Goal: Use online tool/utility: Use online tool/utility

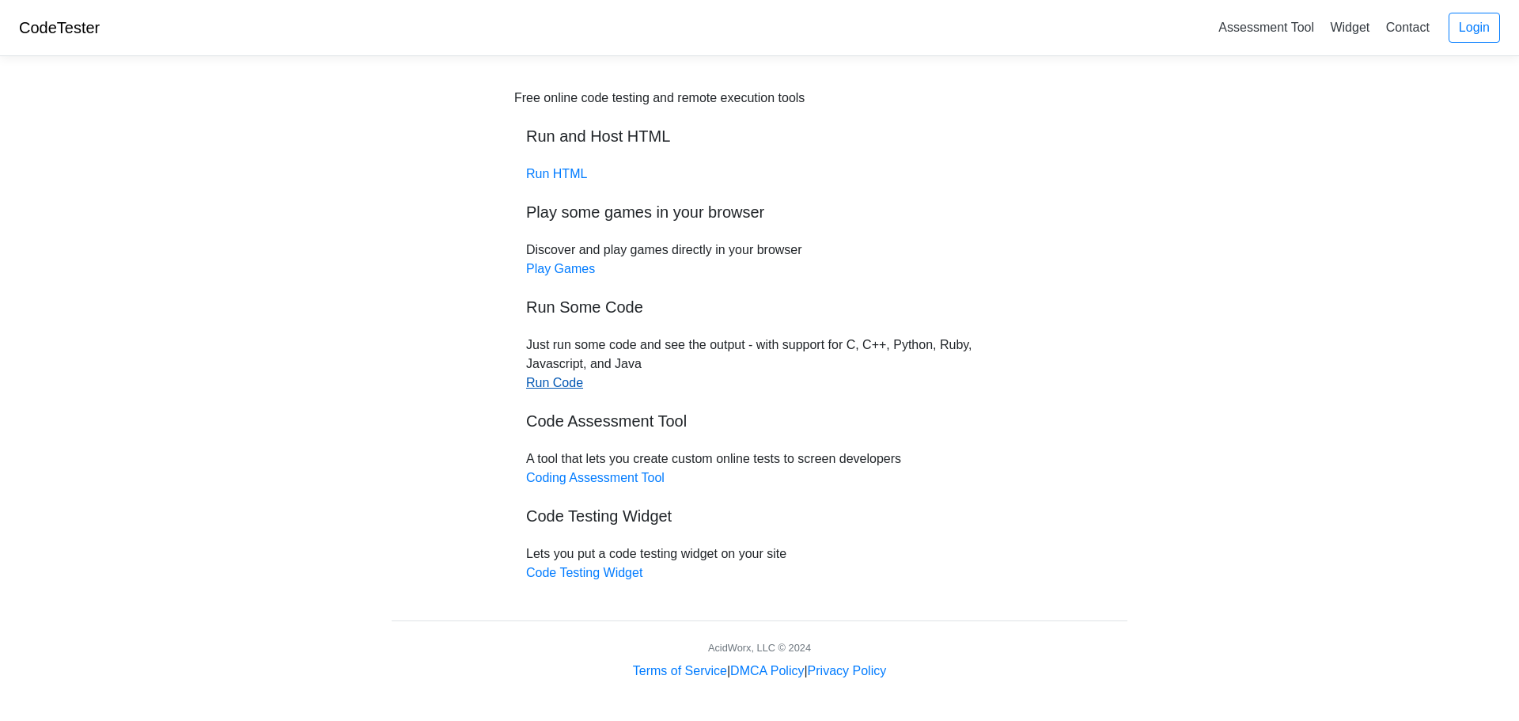
click at [575, 383] on link "Run Code" at bounding box center [554, 382] width 57 height 13
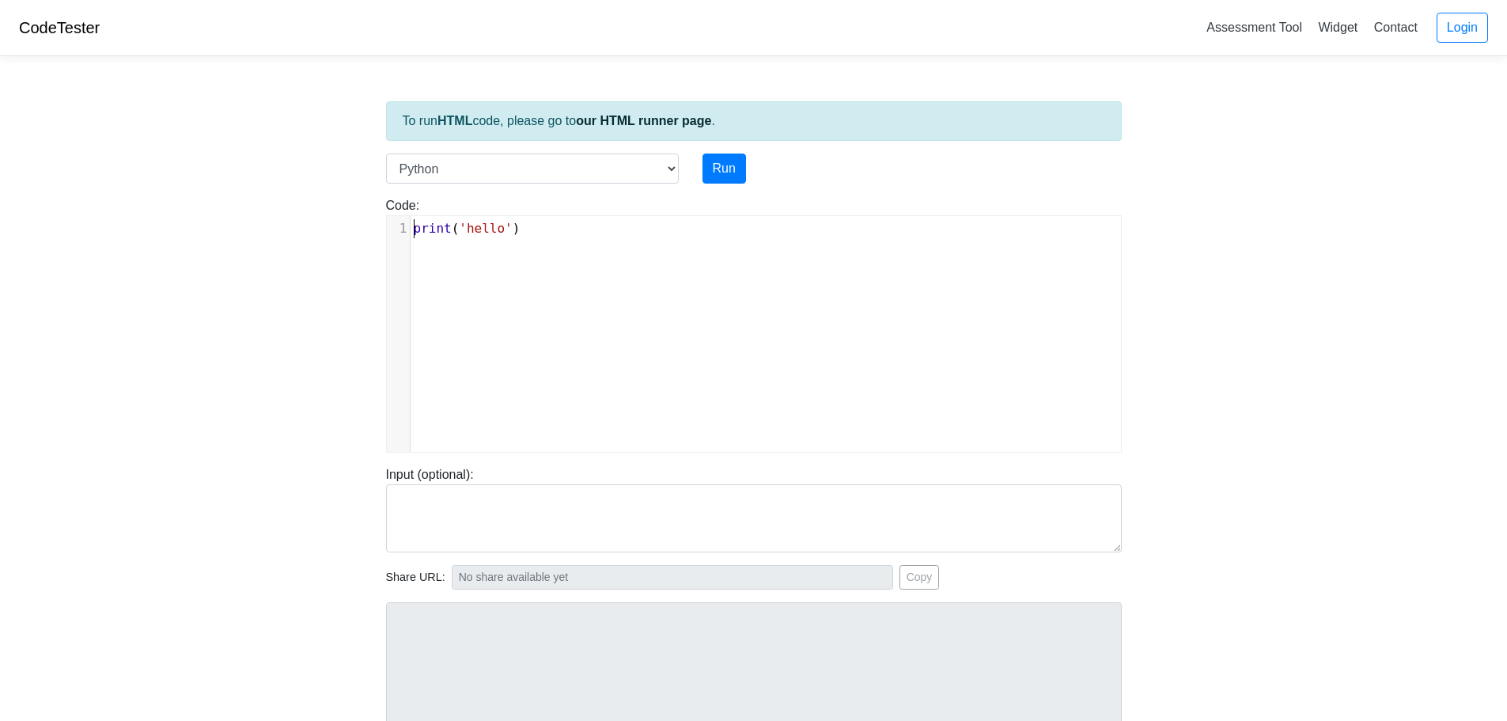
scroll to position [6, 0]
type textarea "print('hello')"
drag, startPoint x: 412, startPoint y: 231, endPoint x: 712, endPoint y: 301, distance: 307.8
click at [708, 304] on div "x 1 print ( 'hello' )" at bounding box center [766, 345] width 758 height 259
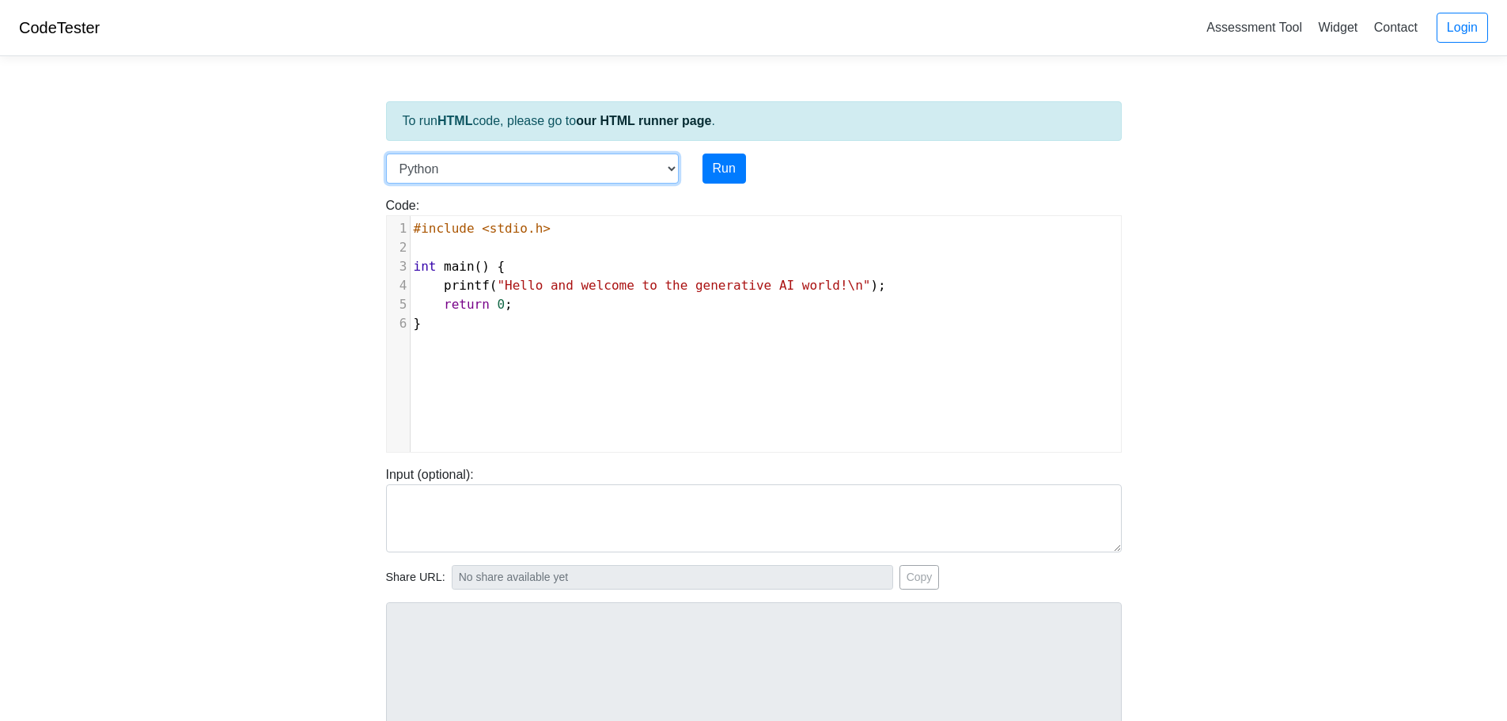
click at [672, 169] on select "C C++ Go Java Javascript Python Ruby" at bounding box center [532, 168] width 293 height 30
select select "c"
click at [386, 153] on select "C C++ Go Java Javascript Python Ruby" at bounding box center [532, 168] width 293 height 30
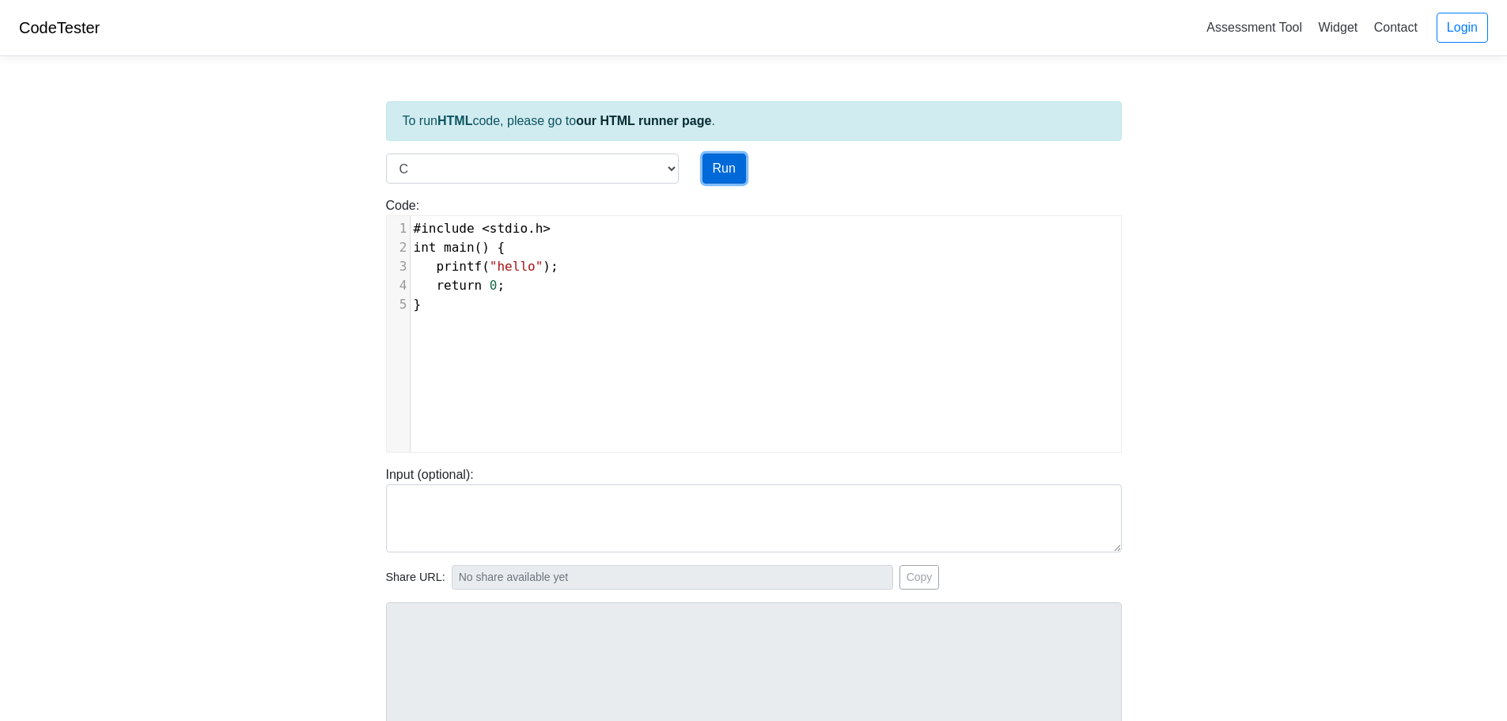
click at [732, 172] on button "Run" at bounding box center [724, 168] width 44 height 30
type input "https://codetester.io/runner?s=DdWM0eRjzo"
type textarea "Stdout: hello"
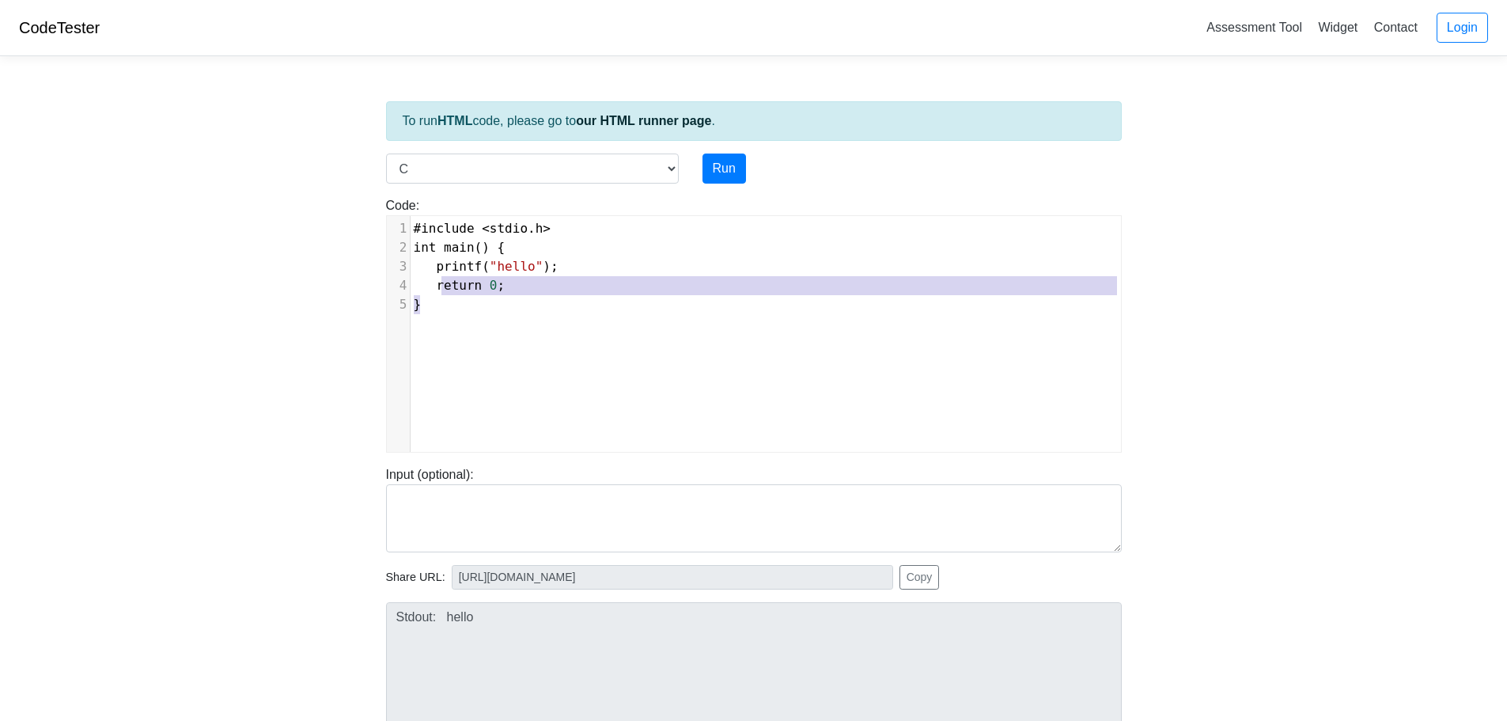
type textarea "#include <stdio.h> int main() { printf("hello"); return 0; }"
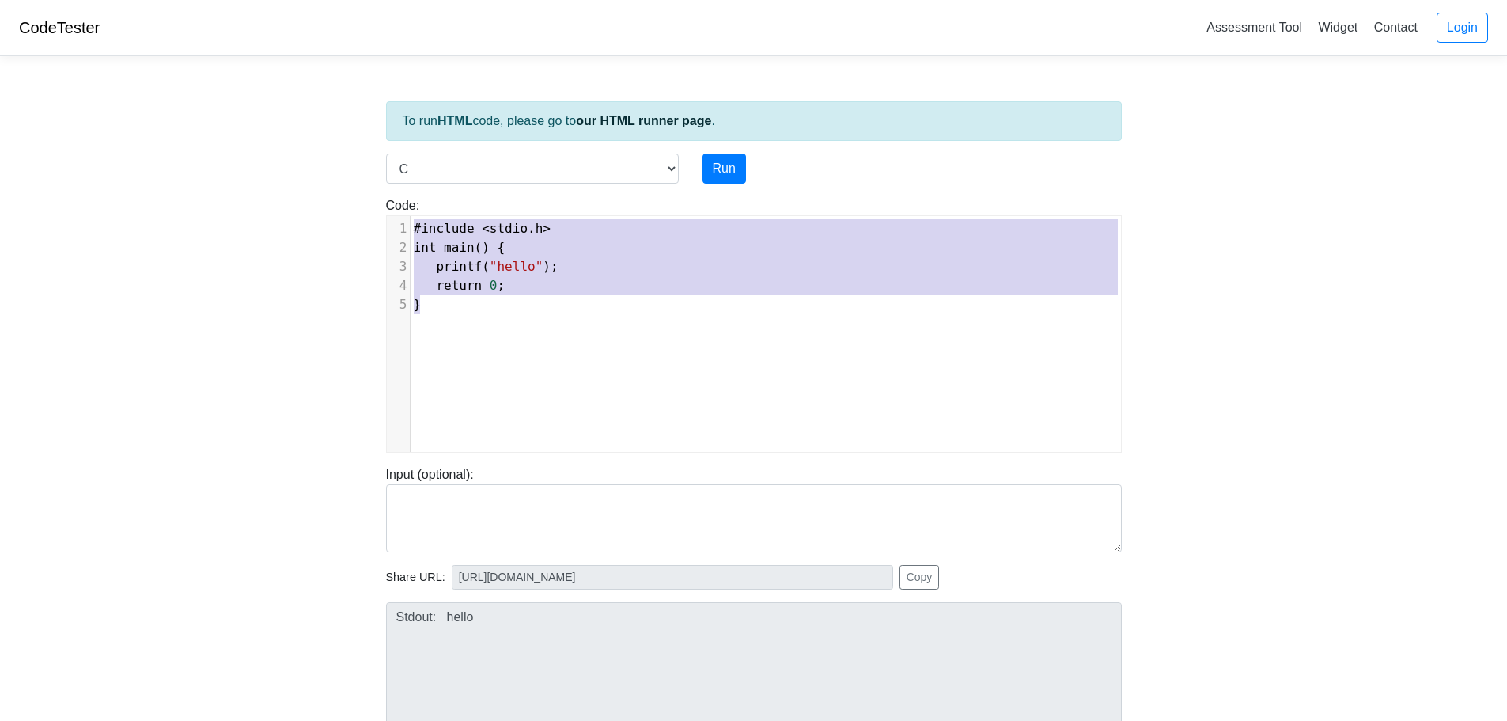
drag, startPoint x: 576, startPoint y: 322, endPoint x: 407, endPoint y: 182, distance: 219.1
click at [407, 182] on div "To run HTML code, please go to our HTML runner page . Language C C++ Go Java Ja…" at bounding box center [753, 456] width 759 height 775
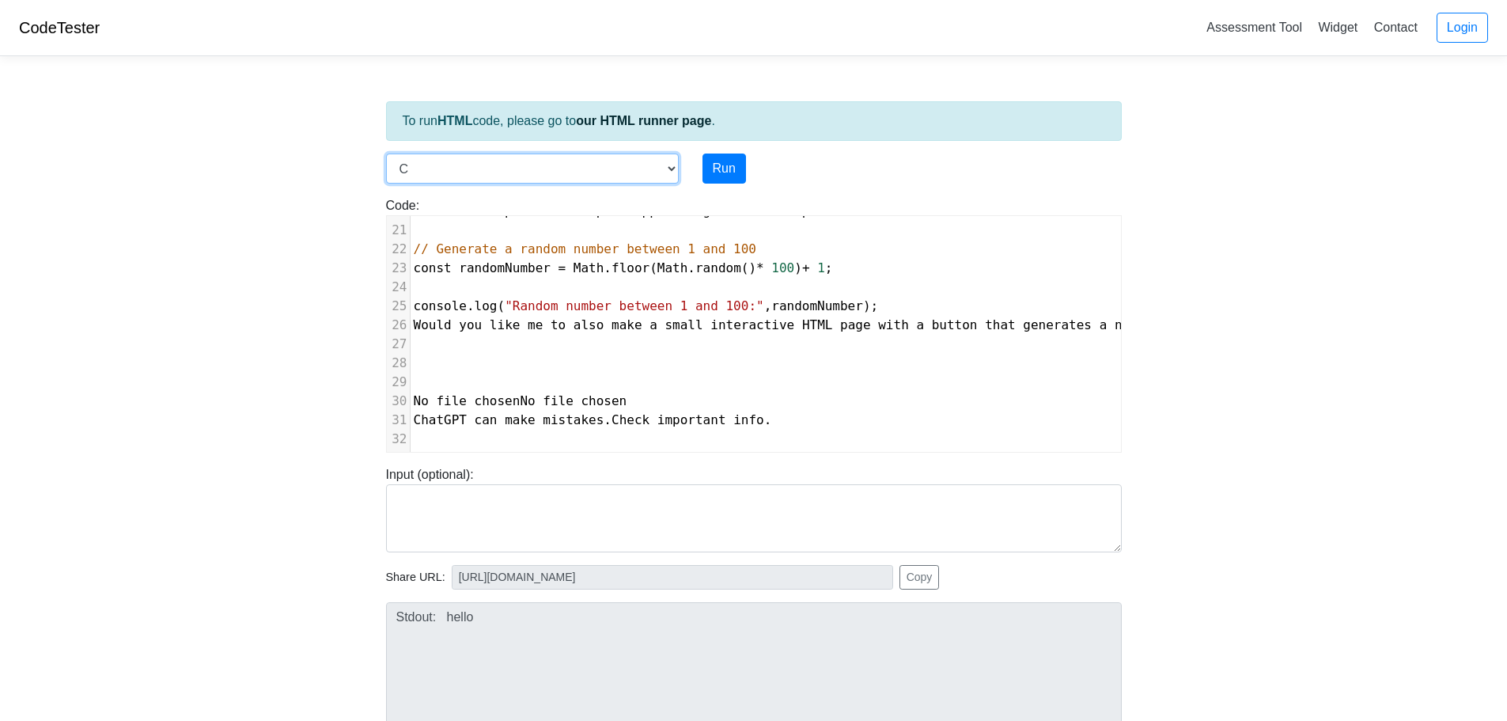
click at [672, 168] on select "C C++ Go Java Javascript Python Ruby" at bounding box center [532, 168] width 293 height 30
select select "javascript"
click at [386, 153] on select "C C++ Go Java Javascript Python Ruby" at bounding box center [532, 168] width 293 height 30
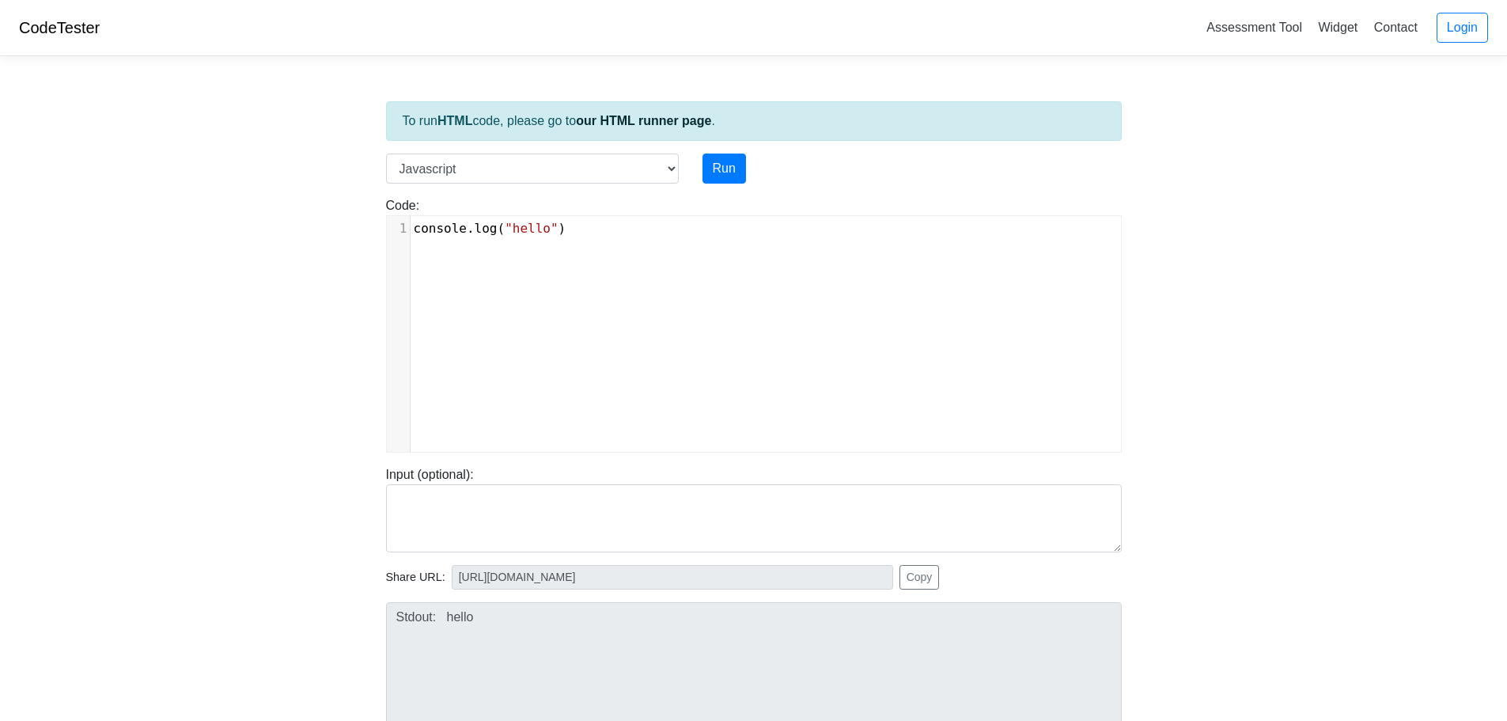
scroll to position [6, 0]
type textarea "console.log("hello")"
drag, startPoint x: 648, startPoint y: 251, endPoint x: 387, endPoint y: 209, distance: 264.4
click at [387, 209] on div "Code: console.log("hello") console.log("hello") x 1 console . log ( "hello" )" at bounding box center [753, 324] width 759 height 256
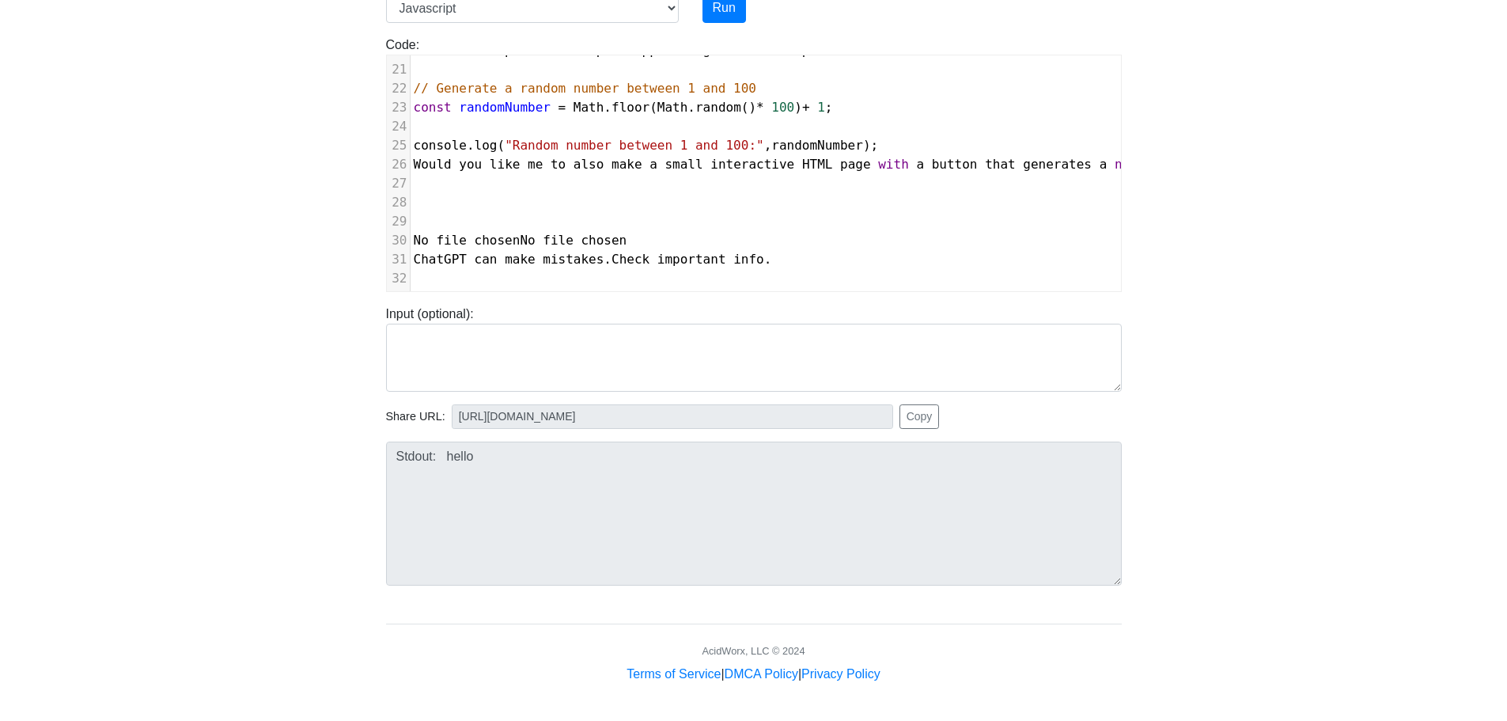
scroll to position [161, 0]
click at [735, 8] on button "Run" at bounding box center [724, 7] width 44 height 30
type input "https://codetester.io/runner?s=64zo8Pj2Wb"
type textarea "Submission status: Runtime Error (NZEC) Stderr: /box/script.js:1 Skip to conten…"
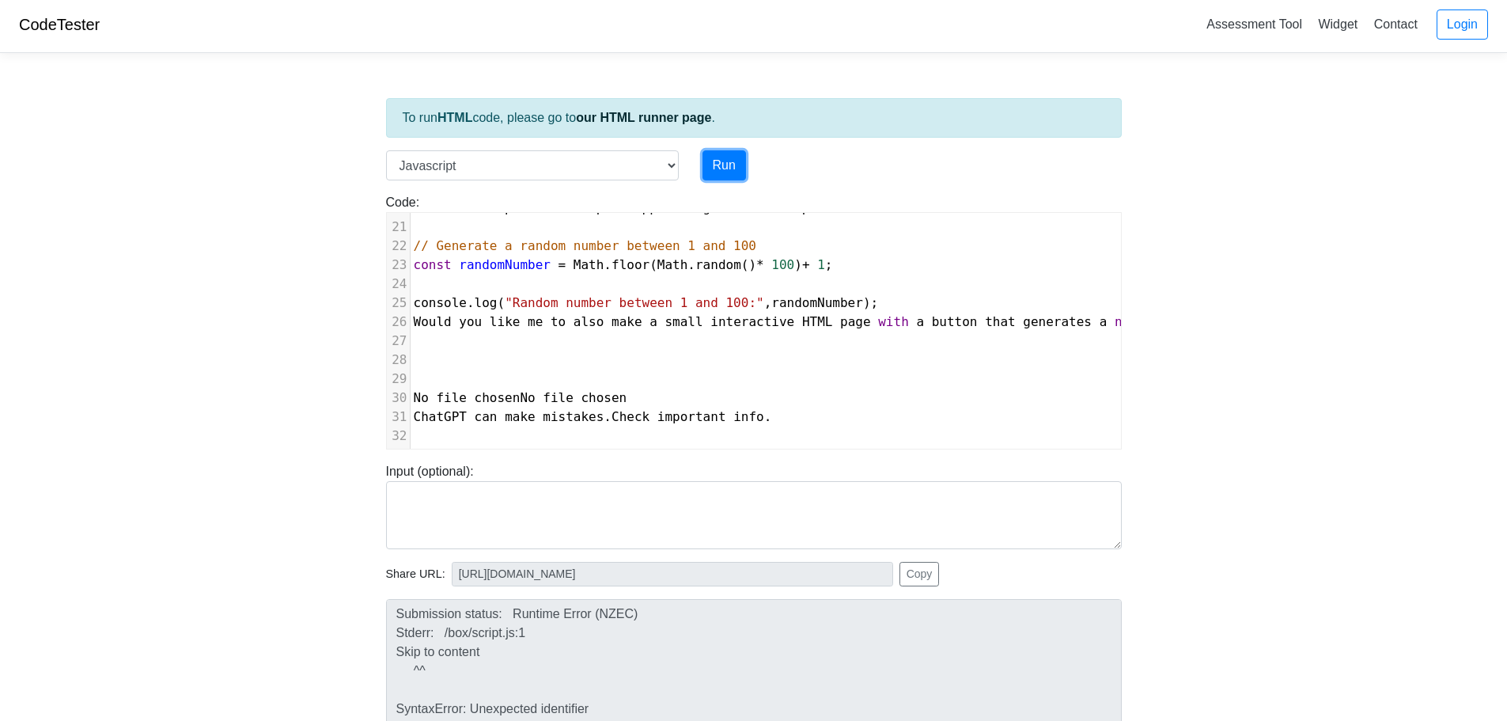
scroll to position [389, 0]
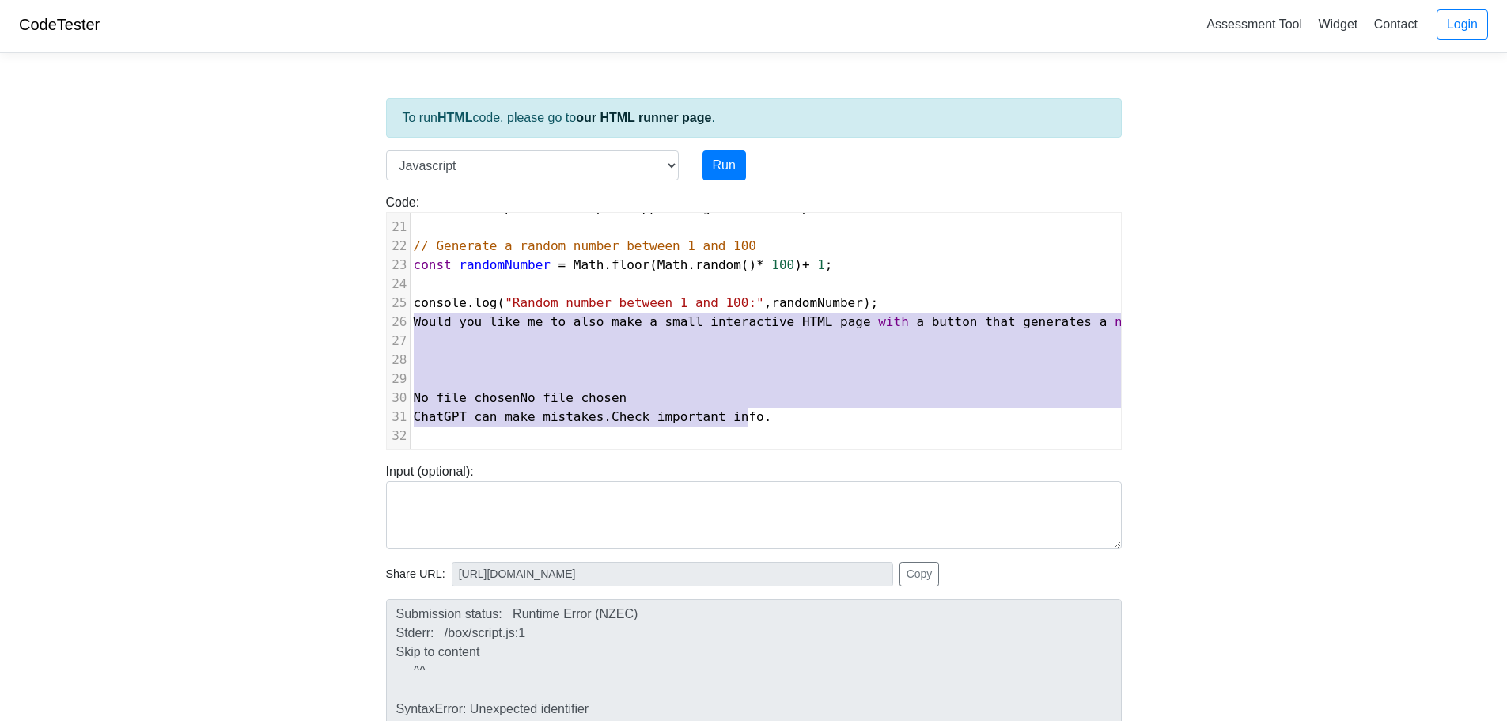
type textarea "Would you like me to also make a small interactive HTML page with a button that…"
drag, startPoint x: 414, startPoint y: 314, endPoint x: 869, endPoint y: 424, distance: 467.9
click at [869, 424] on div "1 Skip to content 2 Chat history 3 ​ 4 You said : 5 Generate a simple C code th…" at bounding box center [876, 141] width 931 height 607
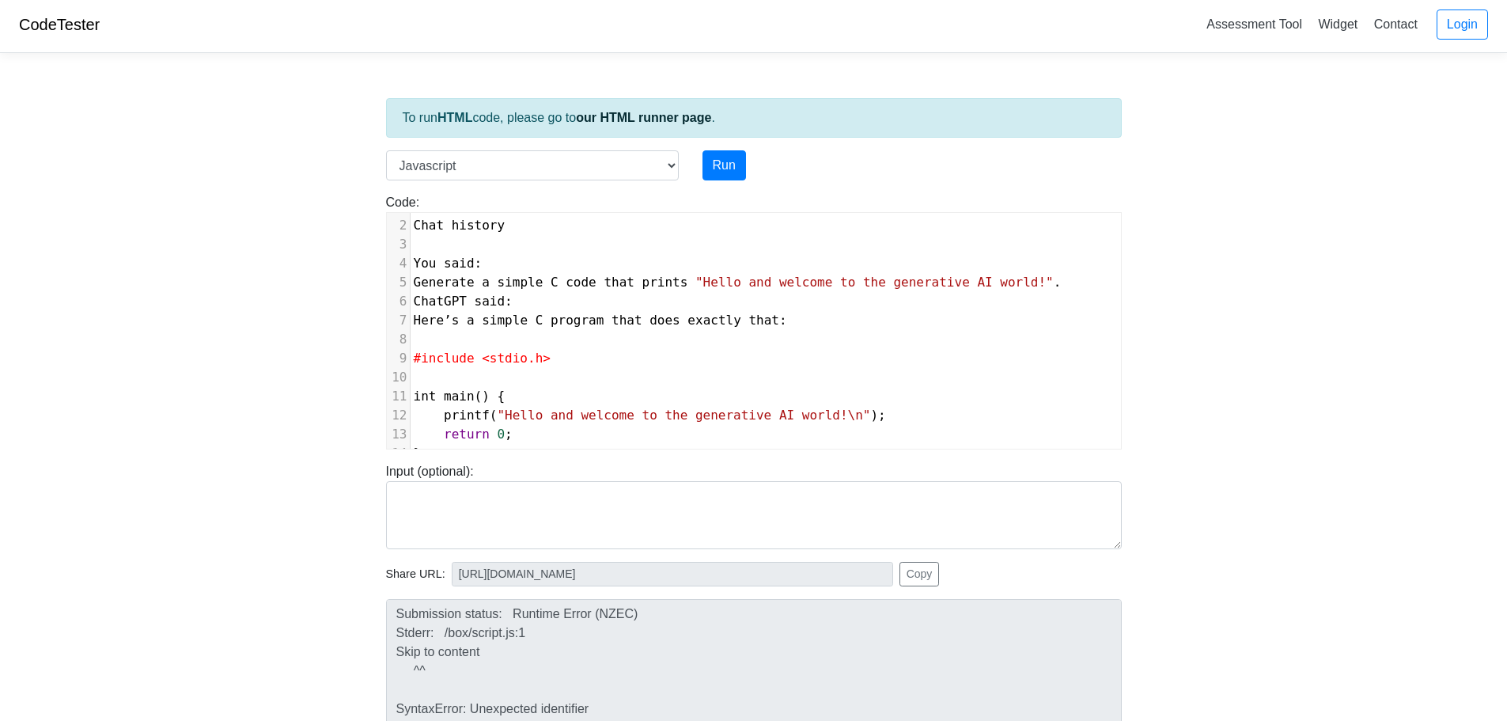
scroll to position [0, 0]
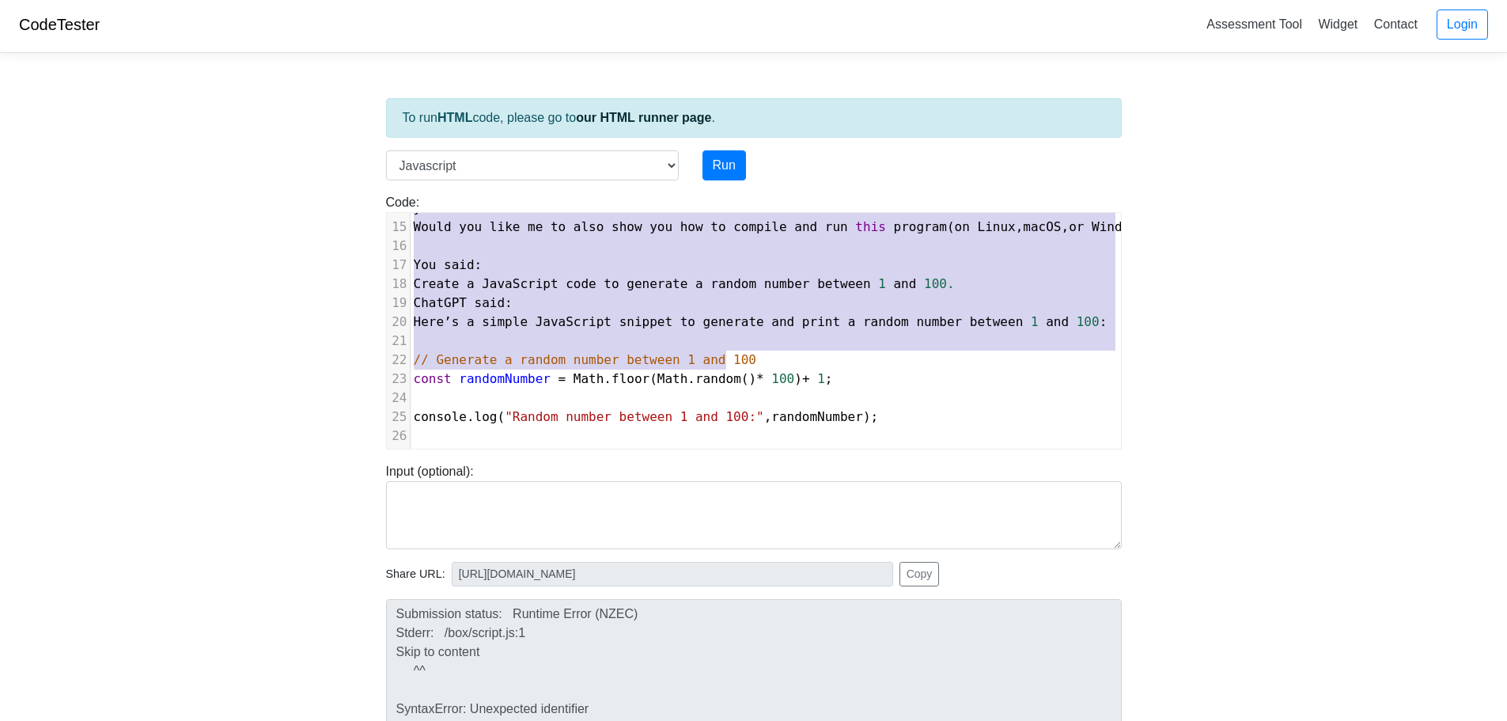
type textarea "Skip to content Chat history You said: Generate a simple C code that prints "He…"
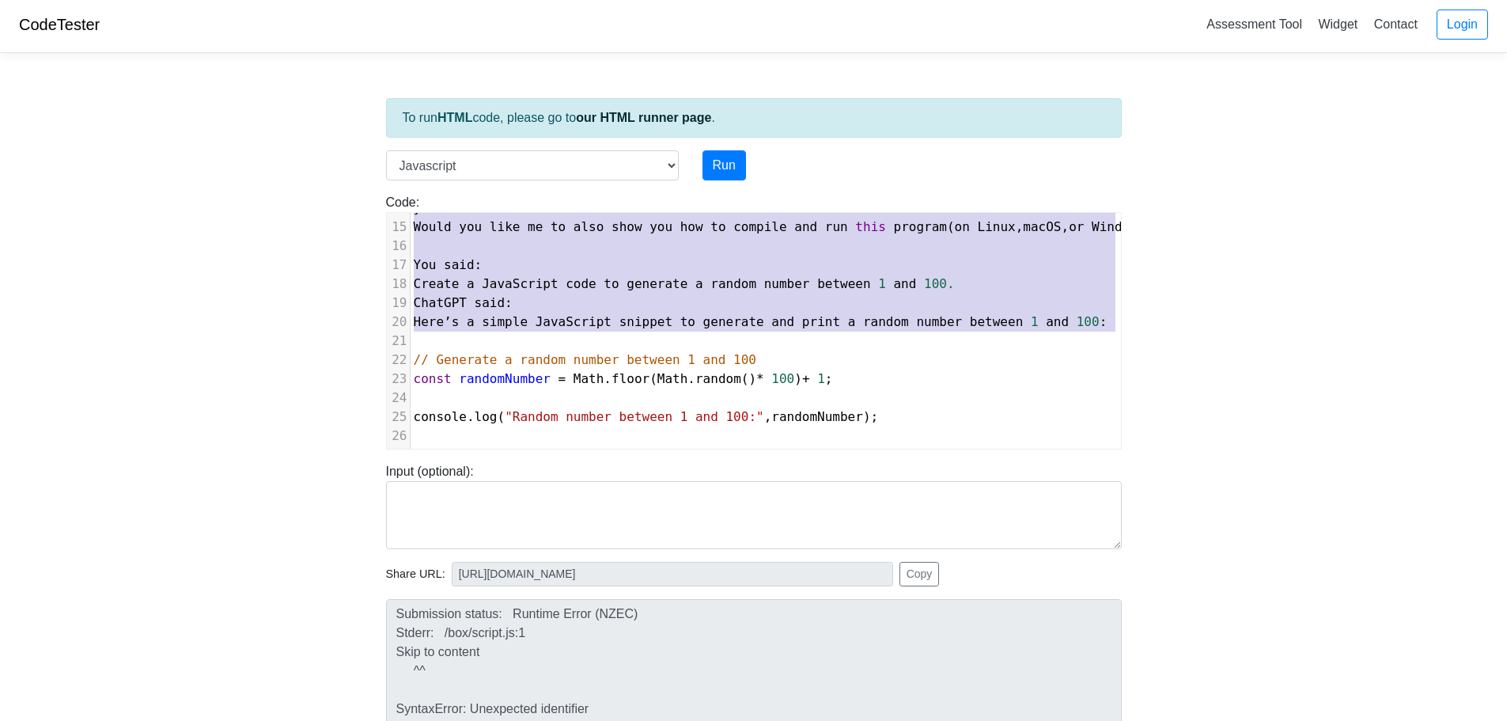
drag, startPoint x: 415, startPoint y: 229, endPoint x: 1051, endPoint y: 337, distance: 645.0
click at [1051, 337] on div "1 Skip to content 2 Chat history 3 ​ 4 You said : 5 Generate a simple C code th…" at bounding box center [766, 199] width 710 height 494
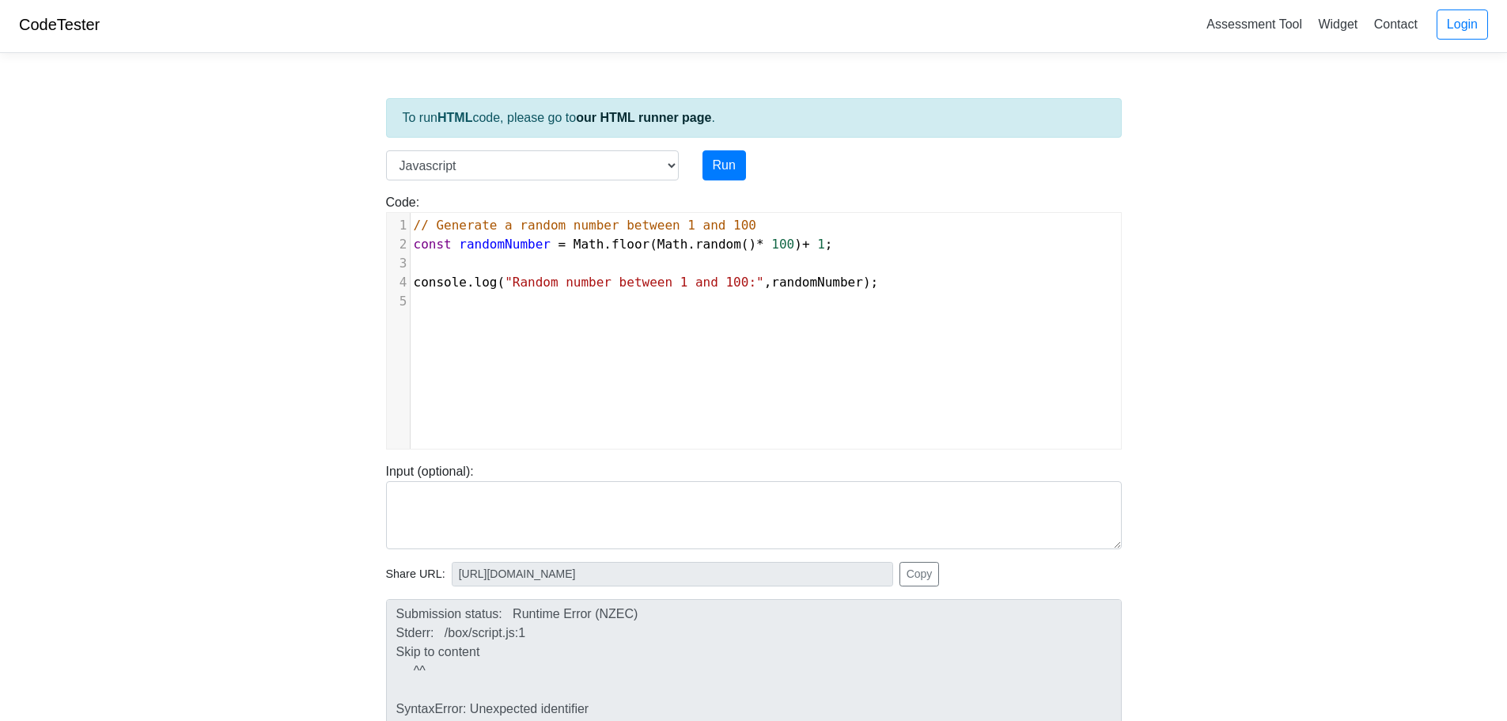
click at [886, 344] on div "x 32 6 1 // Generate a random number between 1 and 100 2 const randomNumber = M…" at bounding box center [766, 342] width 758 height 259
click at [720, 157] on button "Run" at bounding box center [724, 165] width 44 height 30
type input "https://codetester.io/runner?s=59zJd6rwlj"
type textarea "Stdout: Random number between 1 and 100: 54"
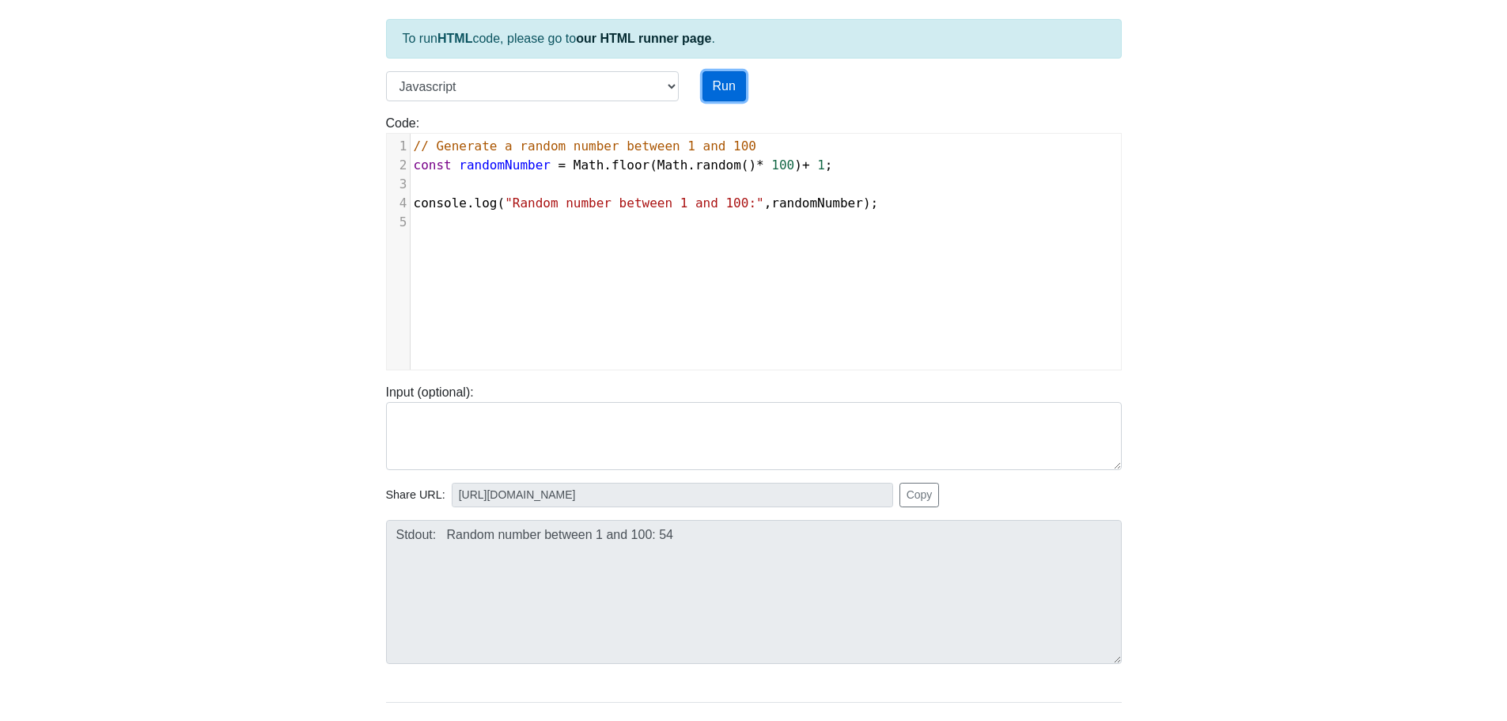
drag, startPoint x: 724, startPoint y: 82, endPoint x: 733, endPoint y: 89, distance: 11.9
click at [725, 82] on button "Run" at bounding box center [724, 86] width 44 height 30
type input "https://codetester.io/runner?s=oQXdOJRElR"
type textarea "Stdout: Random number between 1 and 100: 59"
click at [728, 85] on button "Run" at bounding box center [724, 86] width 44 height 30
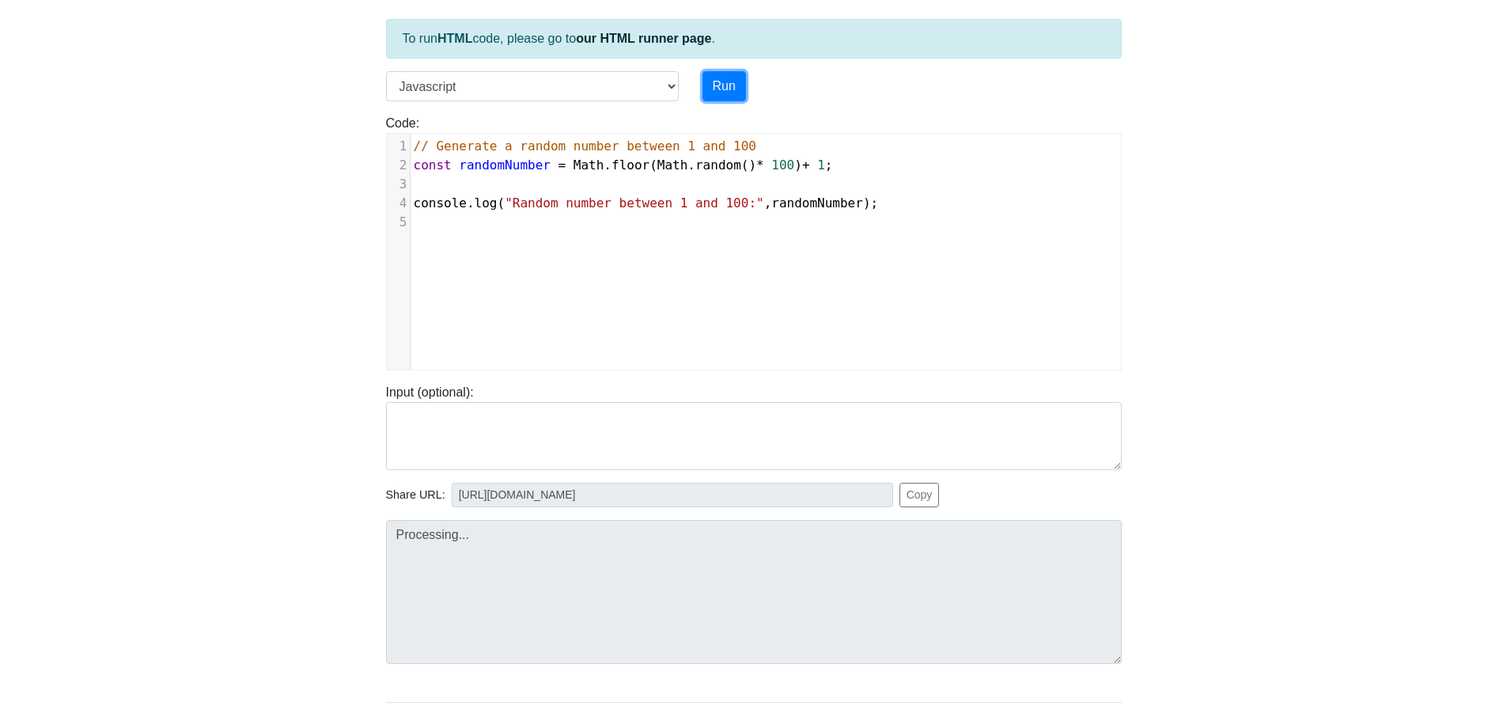
type input "https://codetester.io/runner?s=ZeX3Brm0lv"
type textarea "Stdout: Random number between 1 and 100: 55"
drag, startPoint x: 727, startPoint y: 83, endPoint x: 742, endPoint y: 150, distance: 68.9
click at [728, 85] on button "Run" at bounding box center [724, 86] width 44 height 30
type input "https://codetester.io/runner?s=gVXBBVrjXQ"
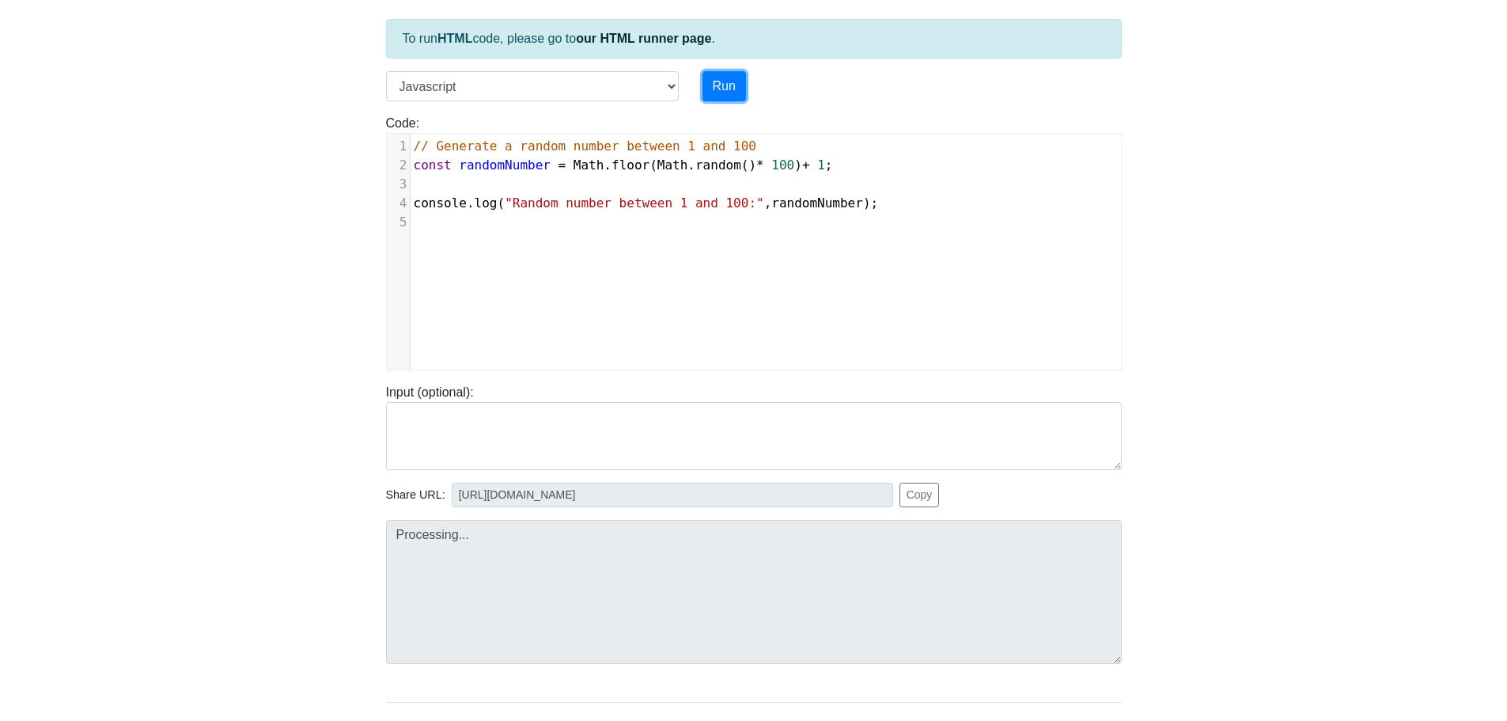
type textarea "Stdout: Random number between 1 and 100: 15"
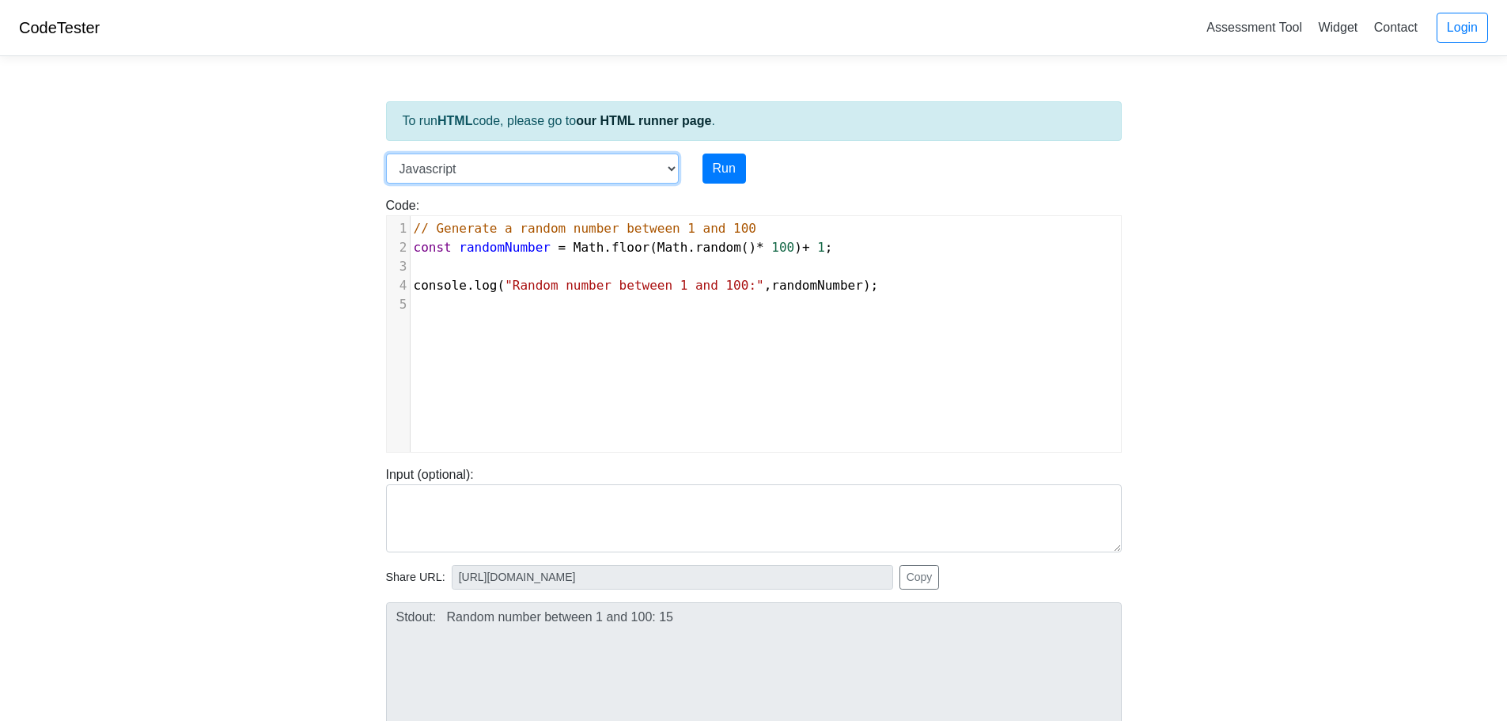
click at [669, 166] on select "C C++ Go Java Javascript Python Ruby" at bounding box center [532, 168] width 293 height 30
select select "python"
click at [386, 153] on select "C C++ Go Java Javascript Python Ruby" at bounding box center [532, 168] width 293 height 30
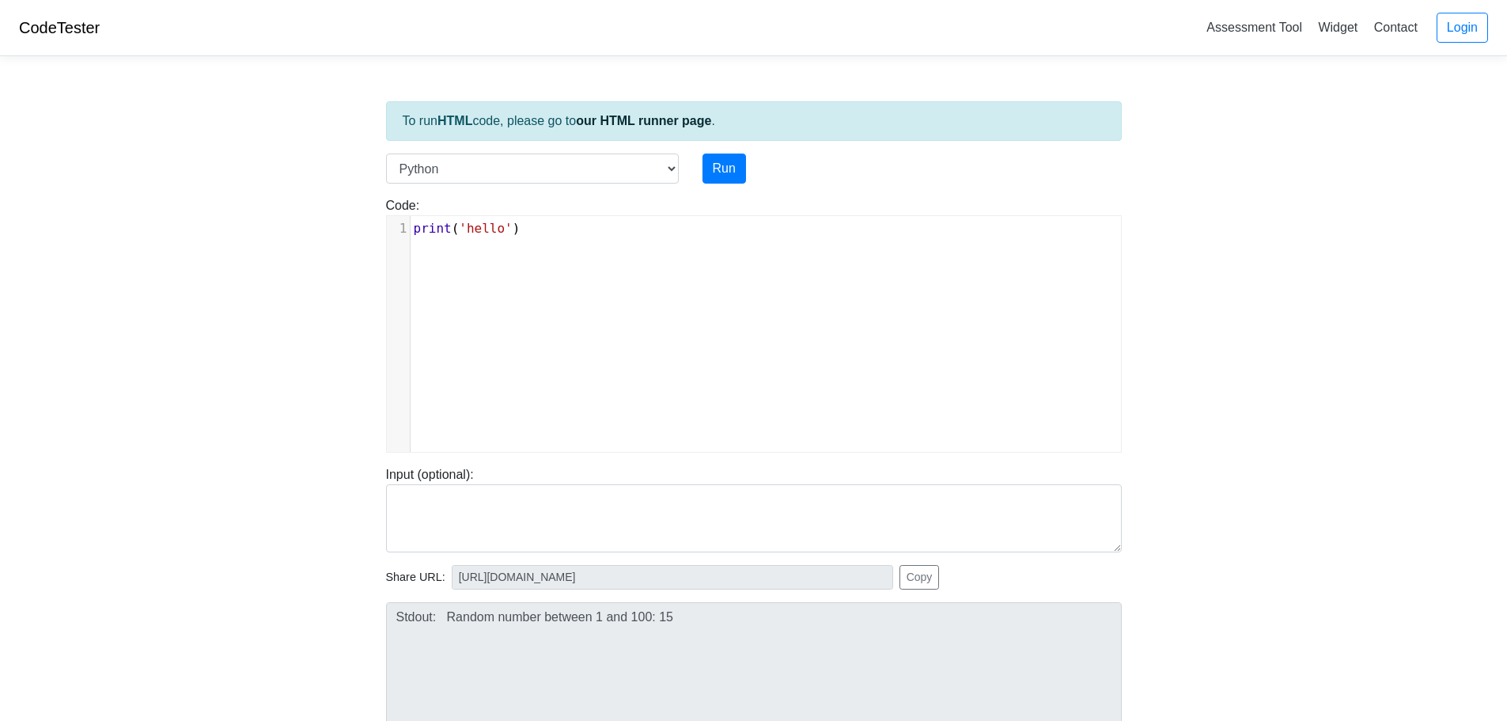
scroll to position [6, 0]
type textarea "print('hello')"
drag, startPoint x: 414, startPoint y: 232, endPoint x: 630, endPoint y: 244, distance: 215.5
click at [628, 245] on div "x 1 print ( 'hello' )" at bounding box center [766, 345] width 758 height 259
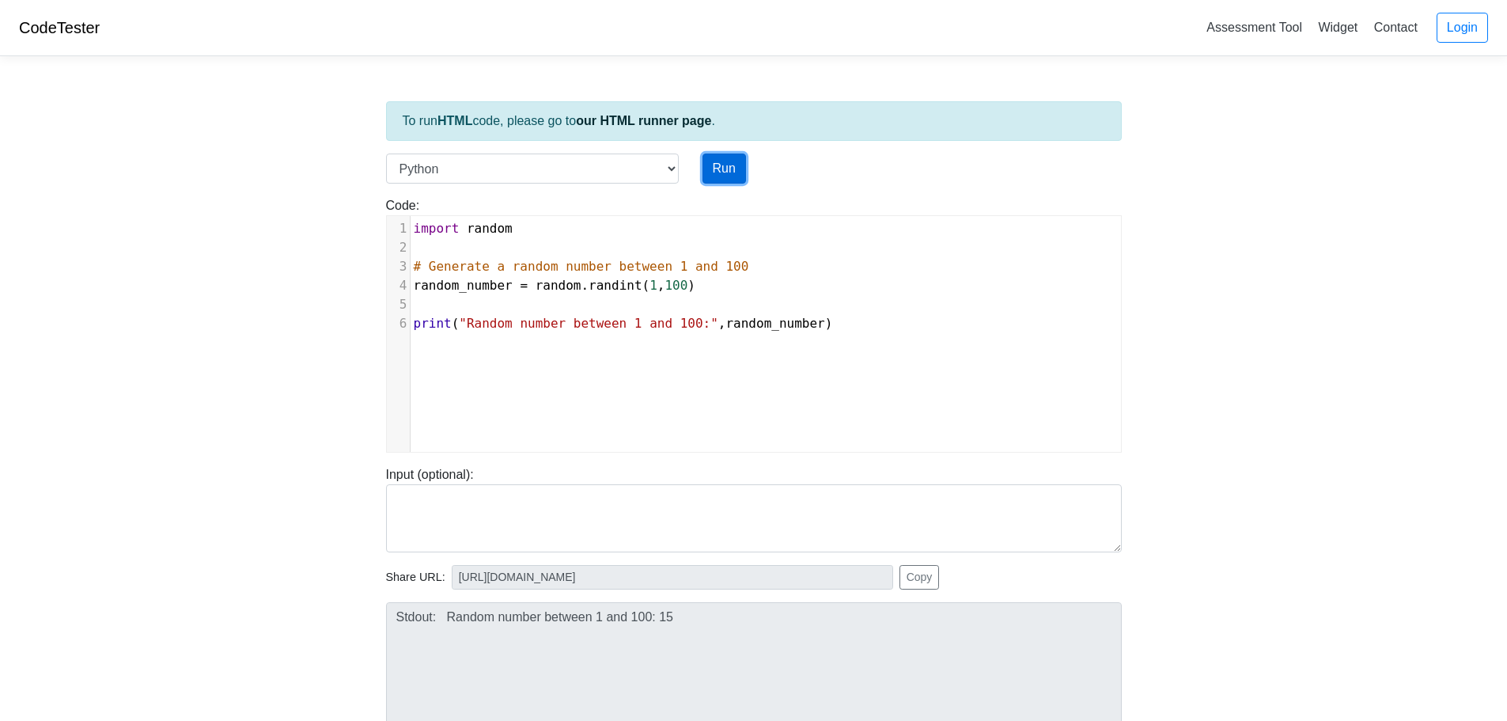
click at [723, 162] on button "Run" at bounding box center [724, 168] width 44 height 30
type input "https://codetester.io/runner?s=AxzbEMR0XJ"
type textarea "Stdout: Random number between 1 and 100: 100"
